Goal: Check status

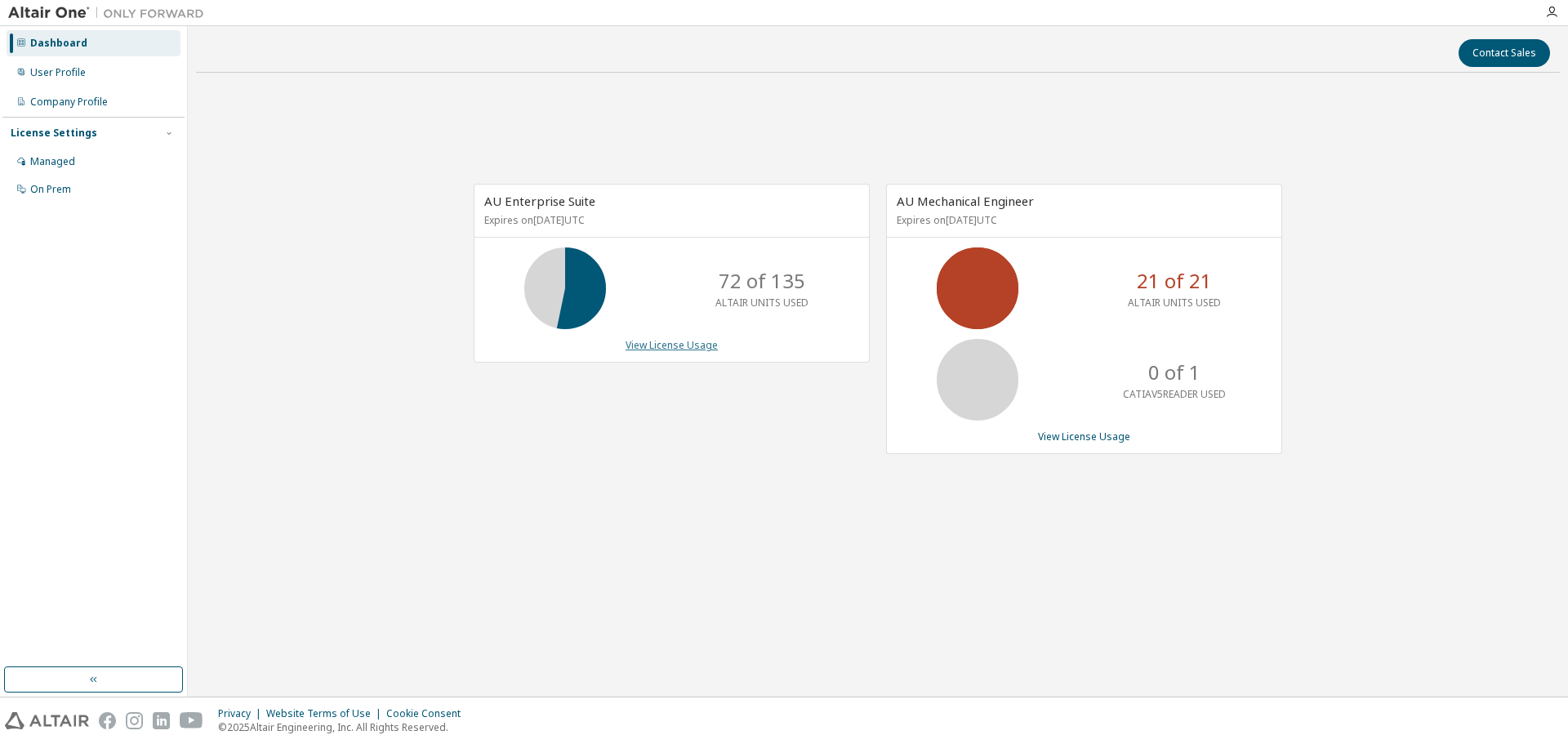
click at [666, 347] on link "View License Usage" at bounding box center [672, 345] width 92 height 14
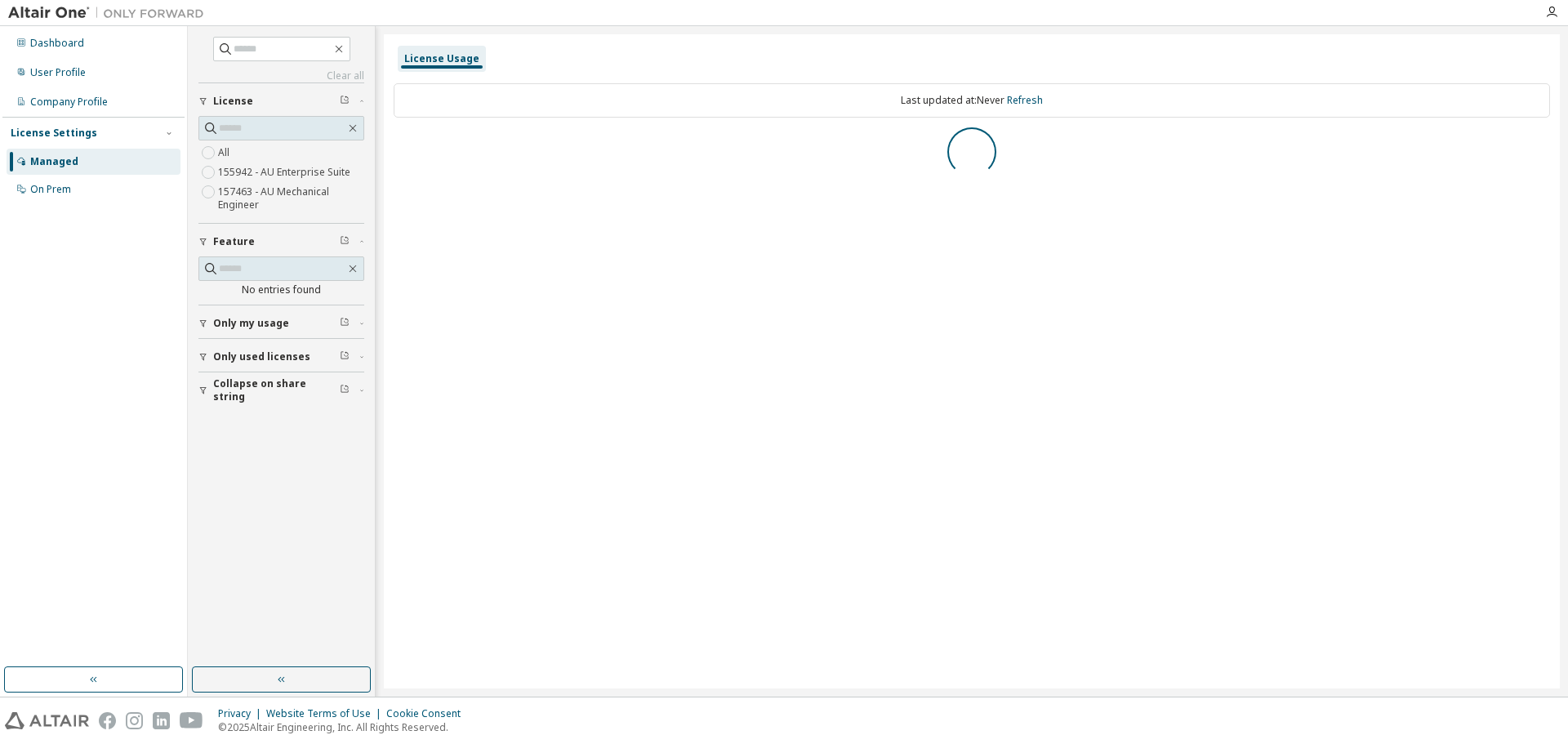
click at [205, 330] on button "Only my usage" at bounding box center [281, 323] width 166 height 35
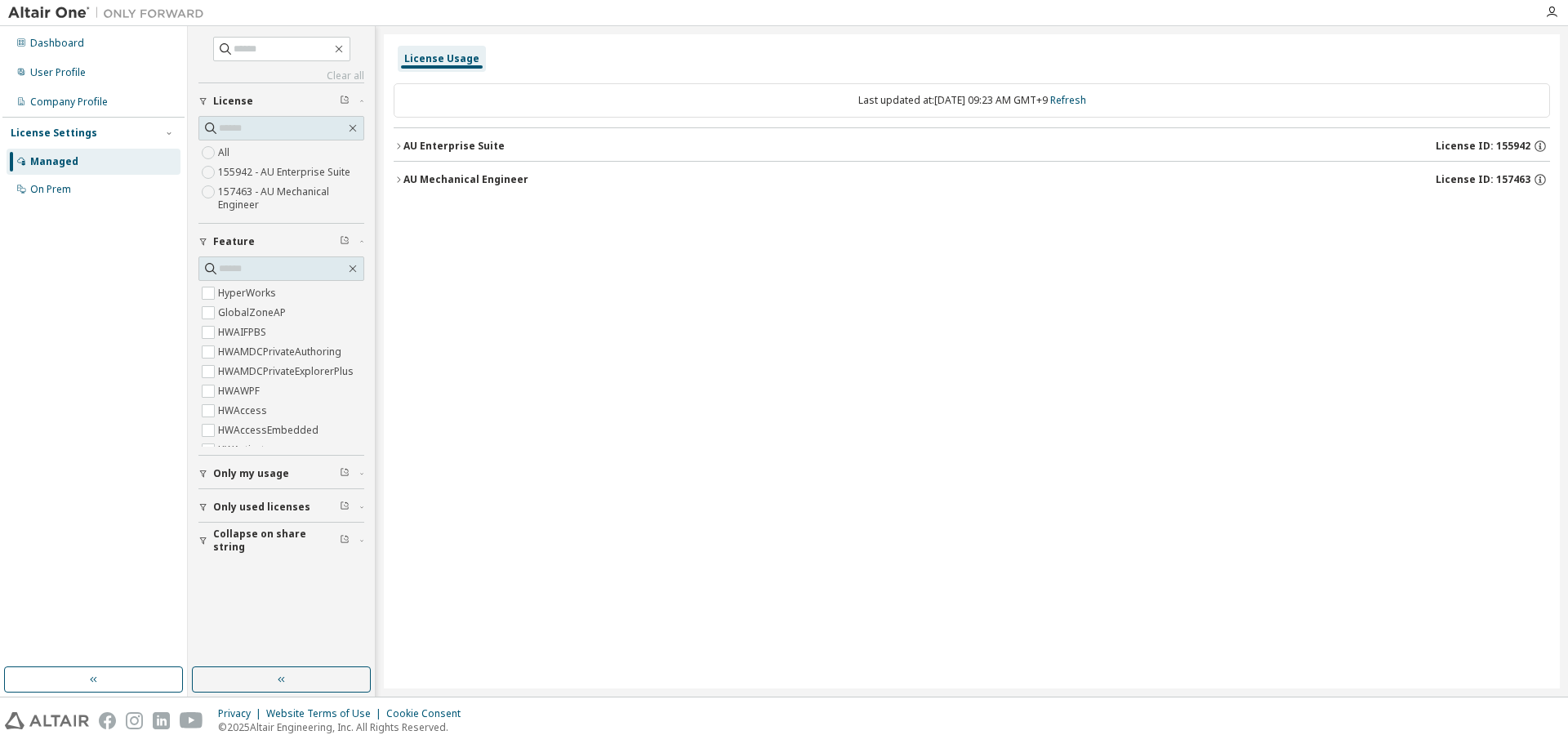
click at [204, 468] on icon "button" at bounding box center [203, 473] width 10 height 10
click at [398, 139] on button "AU Enterprise Suite License ID: 155942" at bounding box center [972, 146] width 1157 height 35
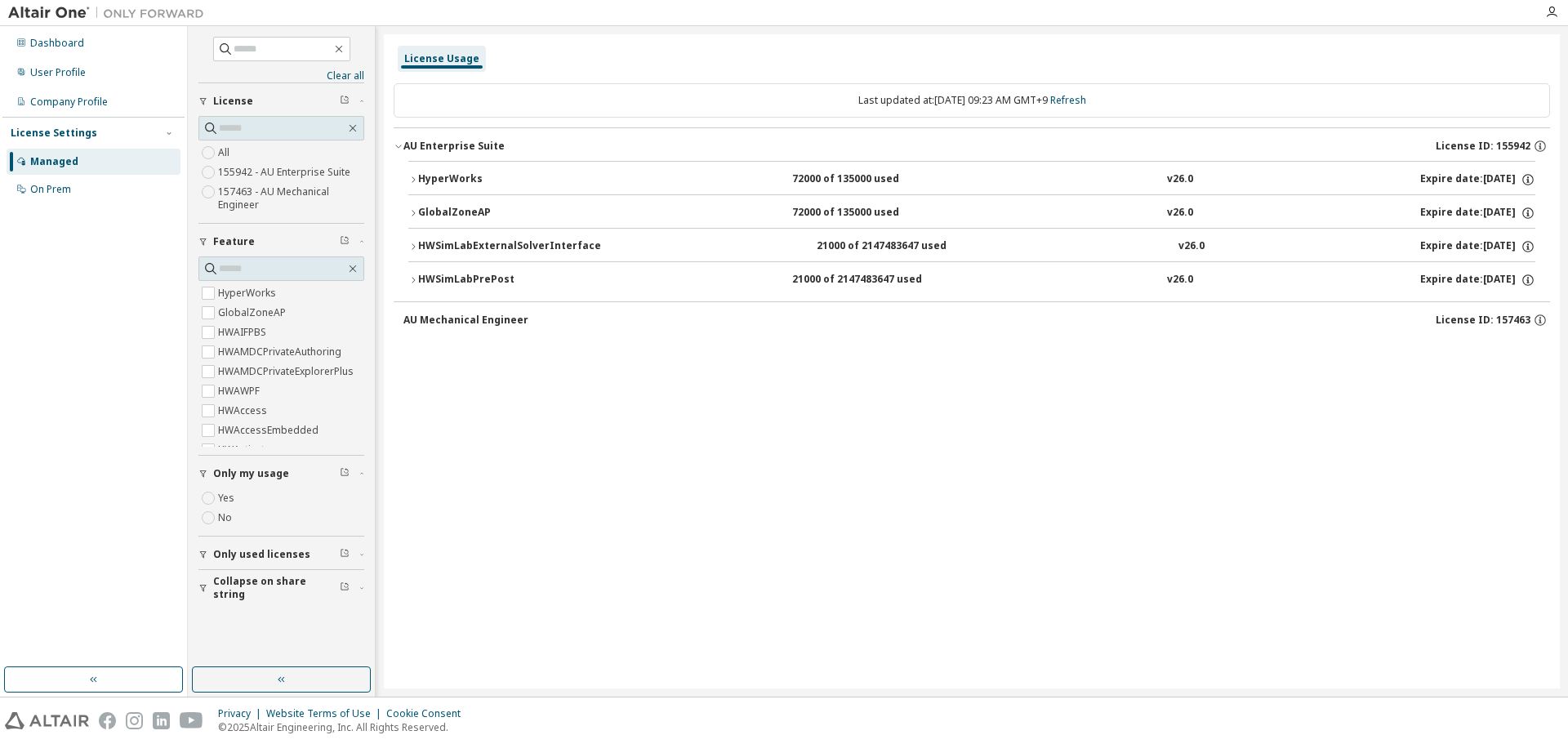
click at [414, 245] on icon "button" at bounding box center [413, 246] width 10 height 10
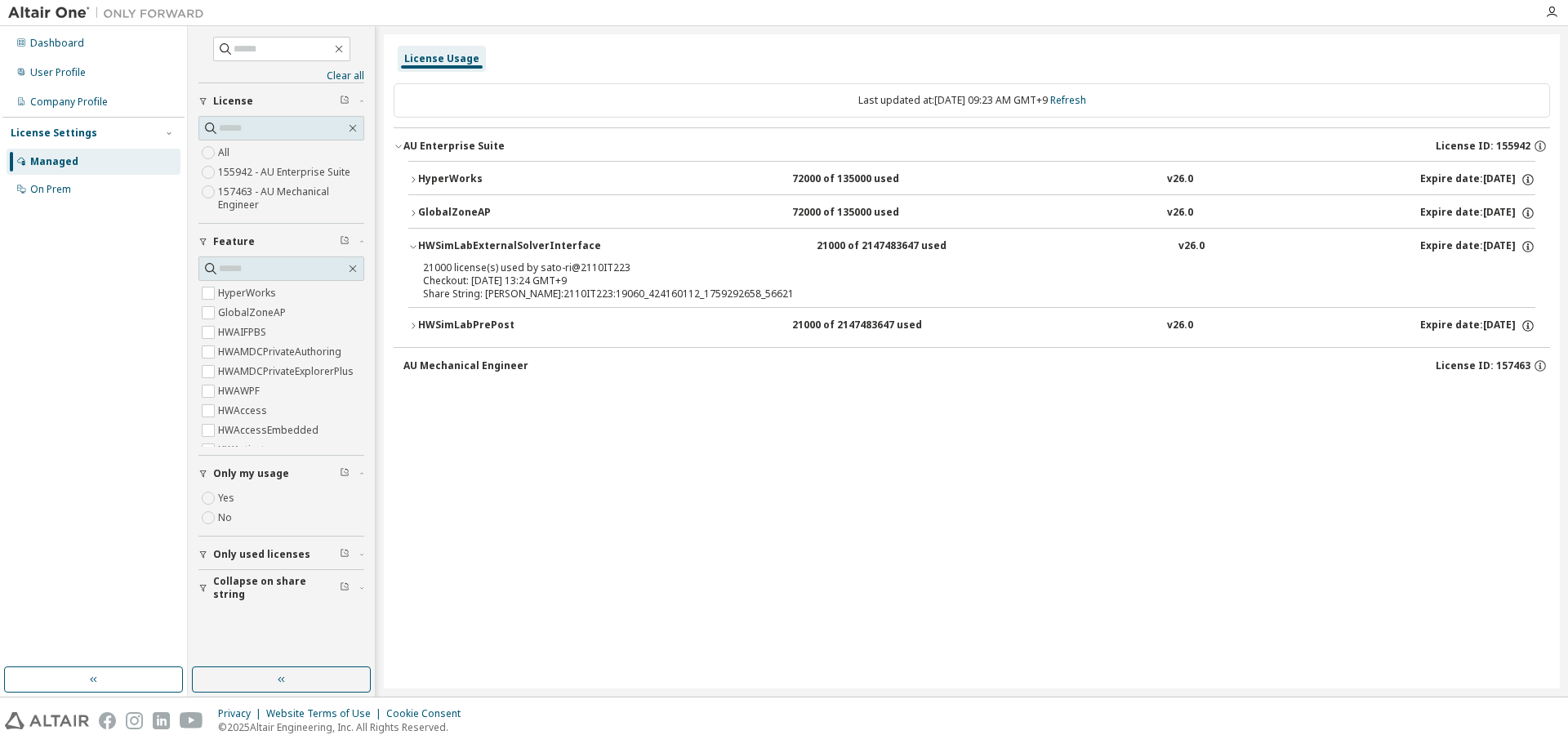
click at [411, 216] on icon "button" at bounding box center [413, 213] width 10 height 10
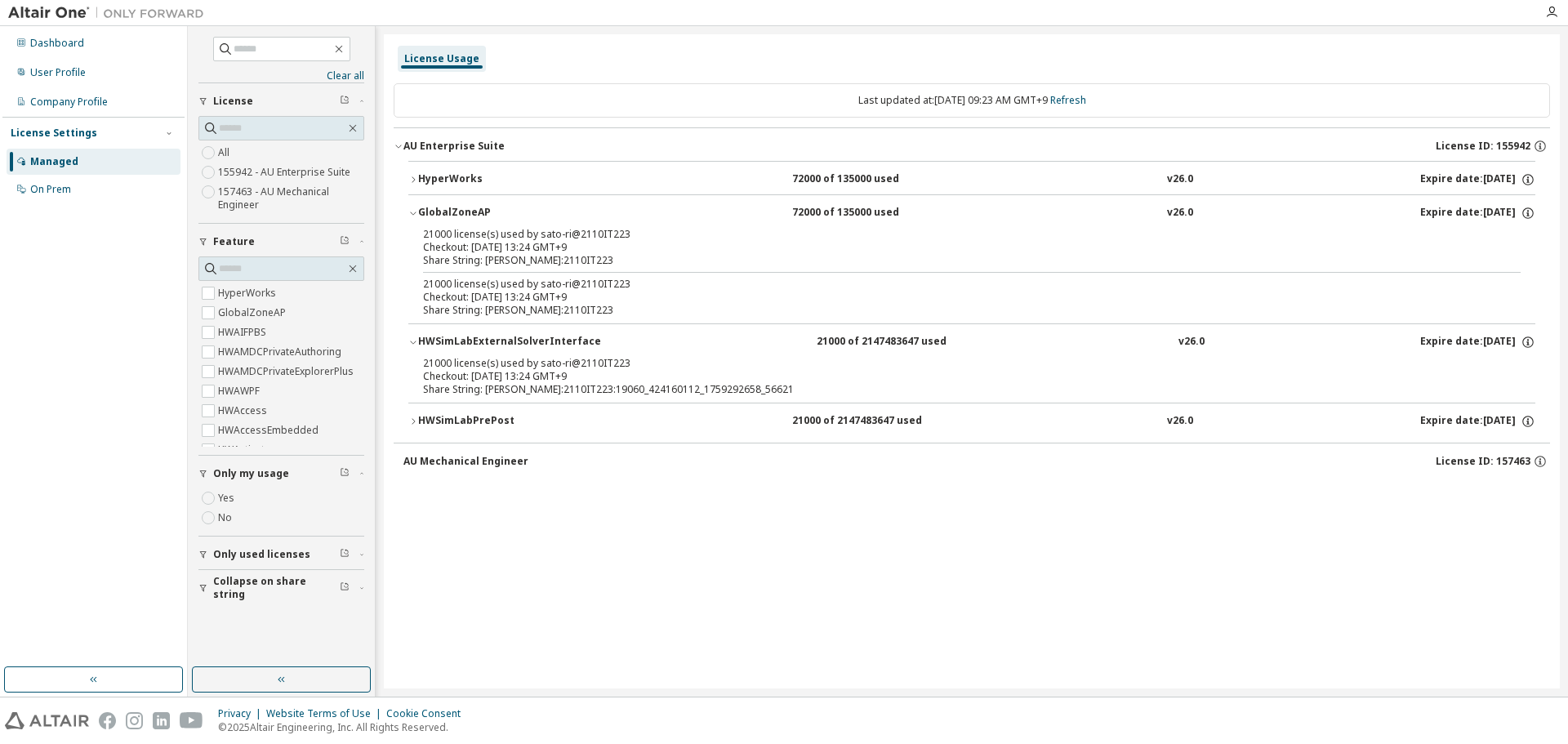
click at [411, 178] on icon "button" at bounding box center [413, 179] width 10 height 10
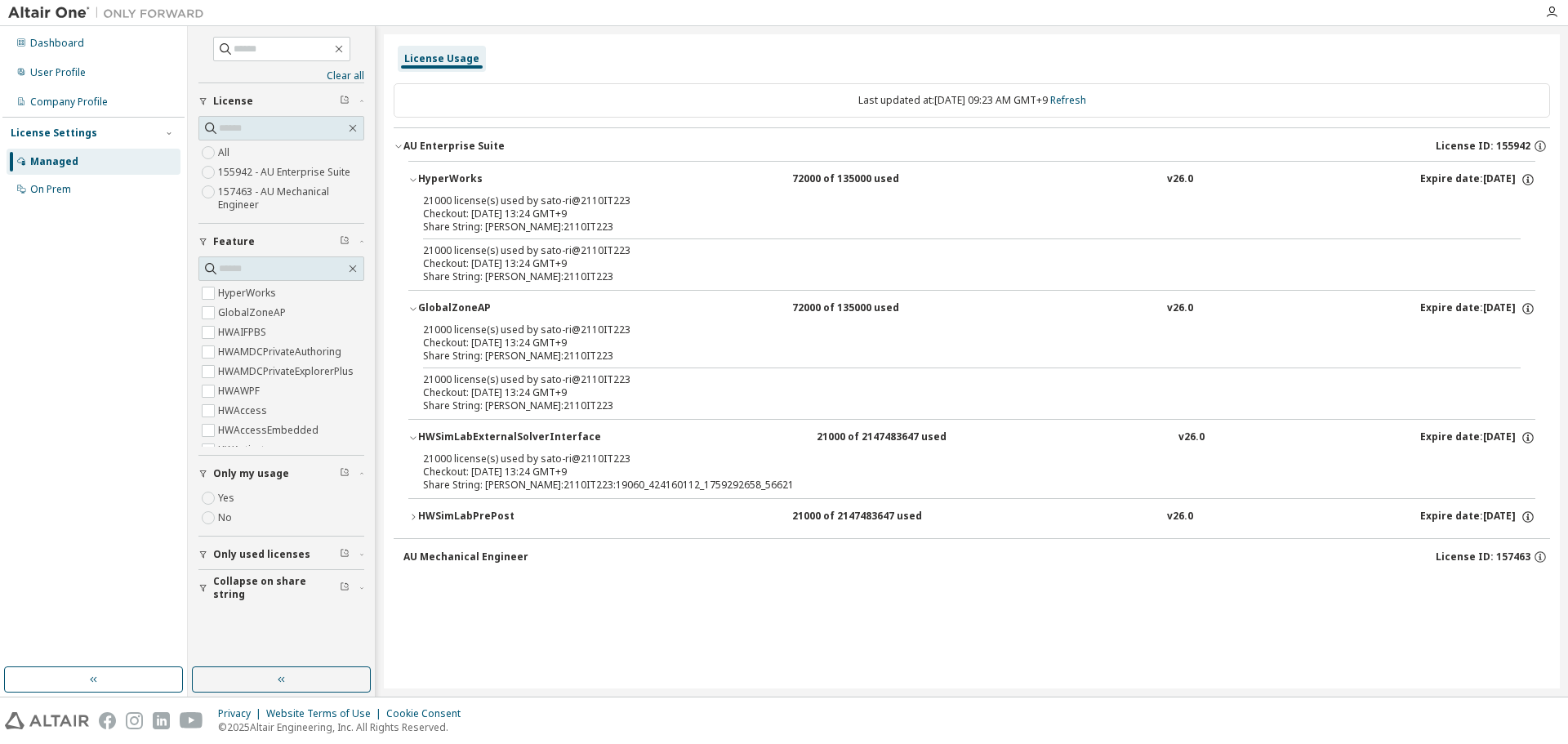
click at [418, 515] on icon "button" at bounding box center [413, 517] width 10 height 10
